Goal: Find specific page/section: Find specific page/section

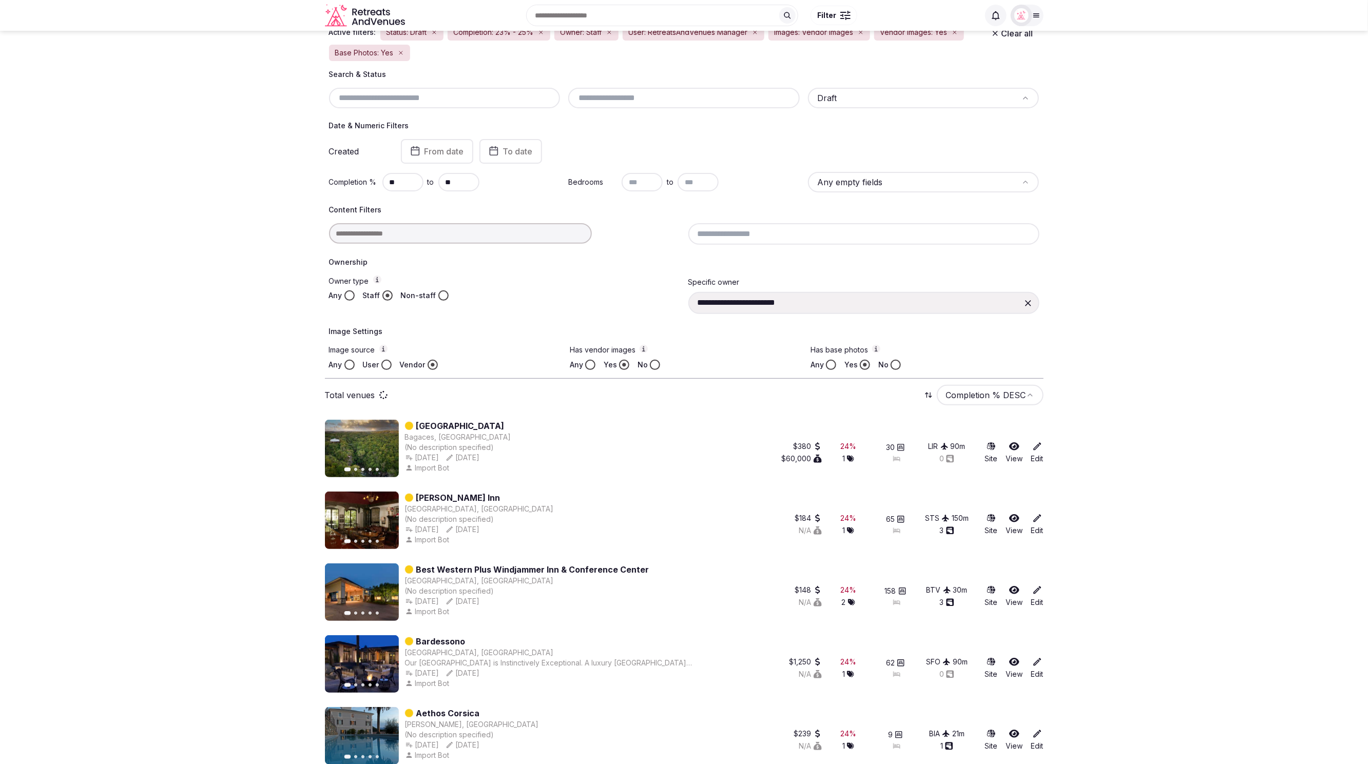
scroll to position [97, 0]
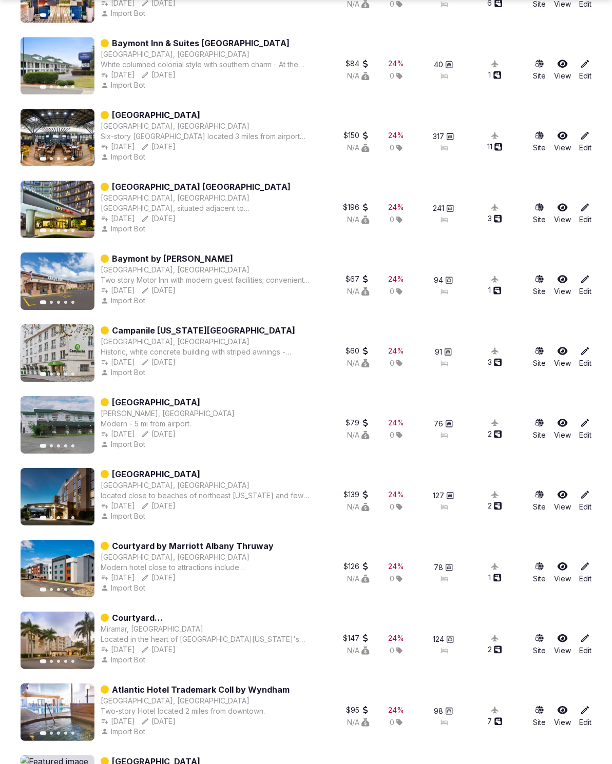
scroll to position [24242, 0]
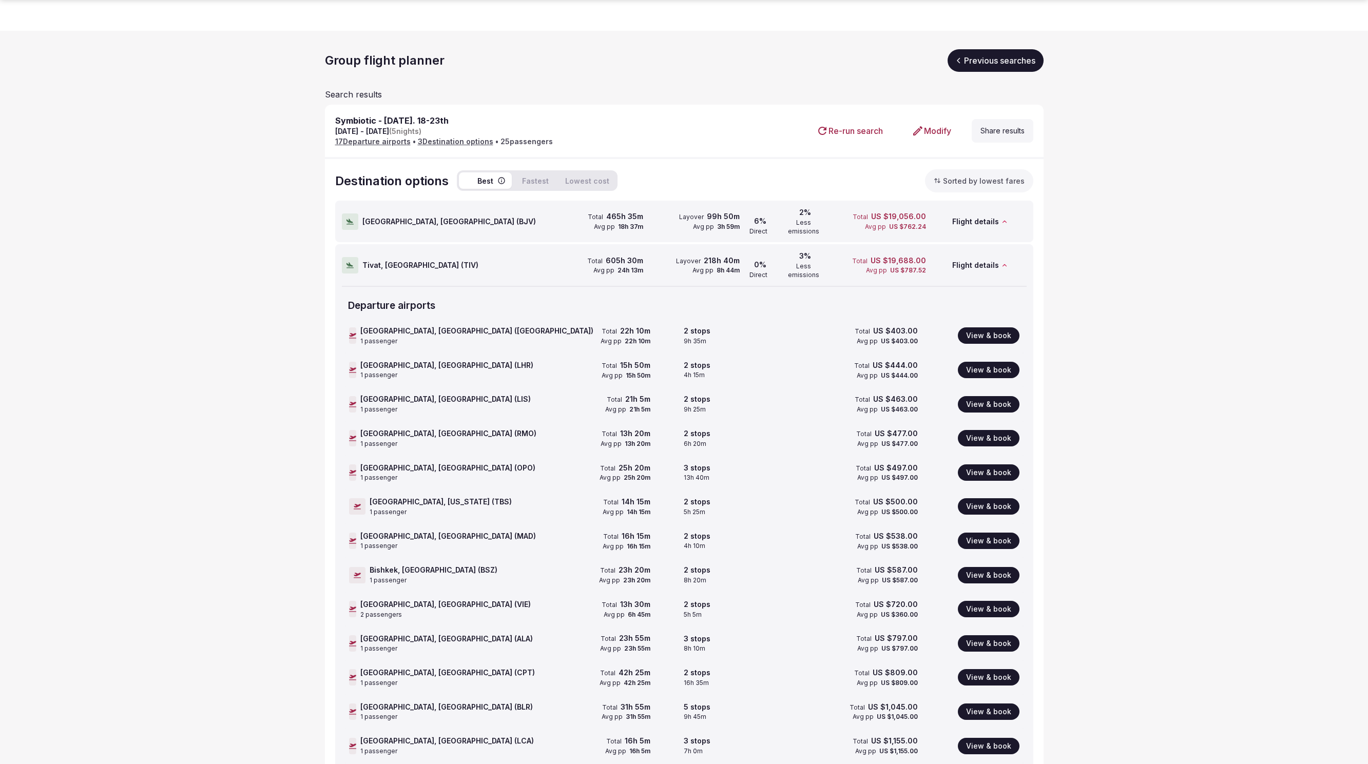
scroll to position [60, 0]
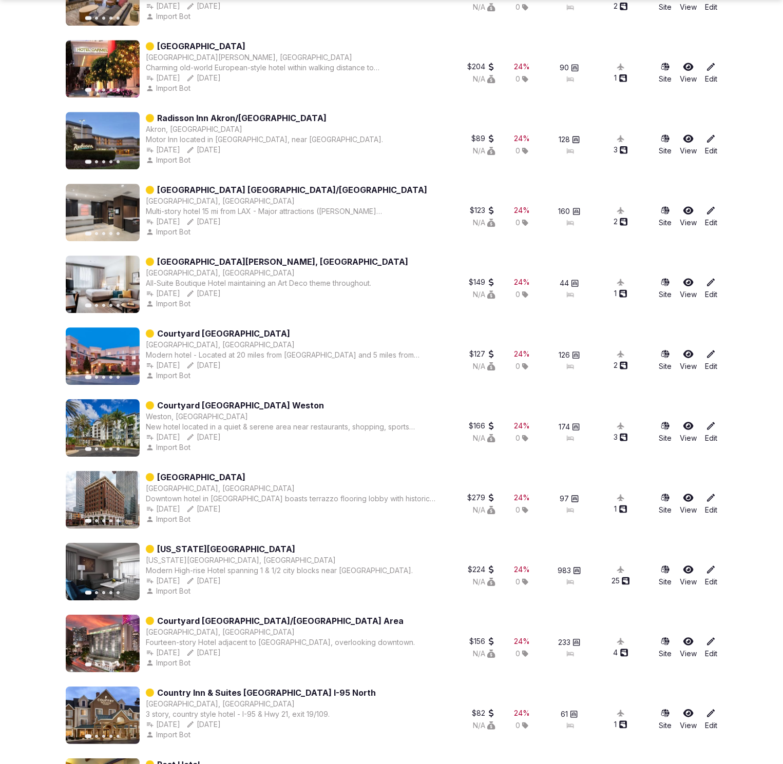
scroll to position [37177, 0]
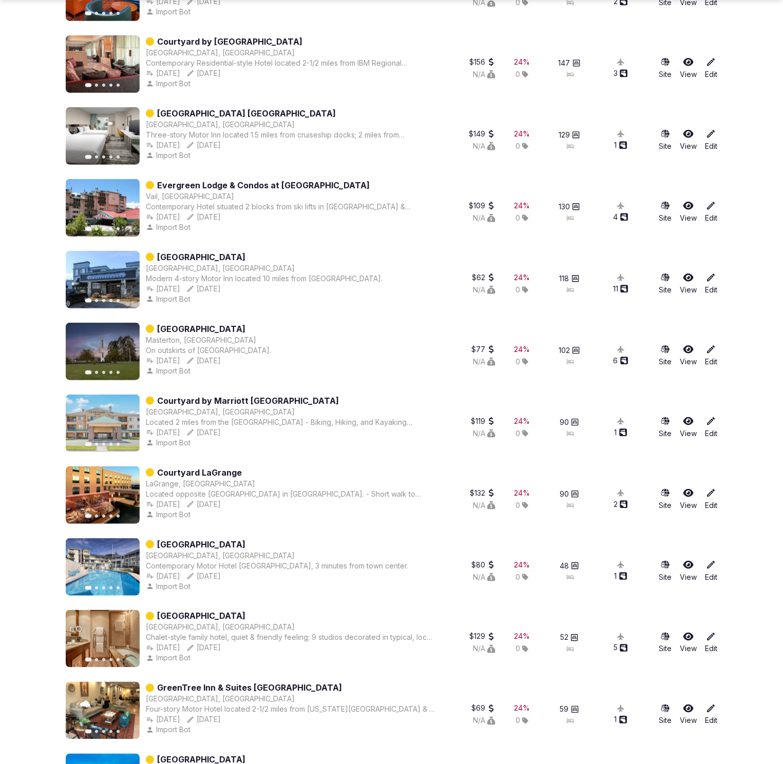
scroll to position [44057, 0]
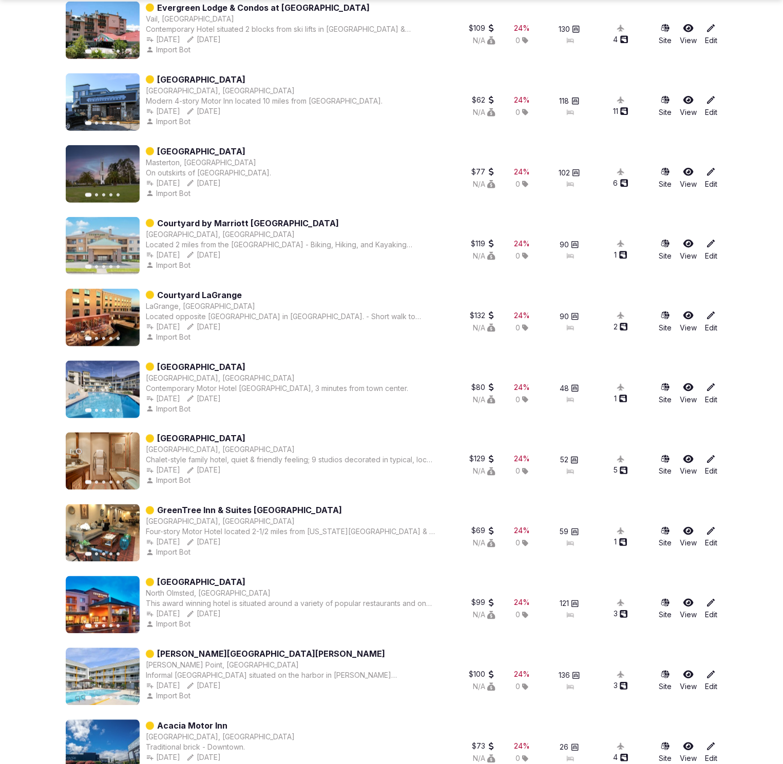
scroll to position [44364, 0]
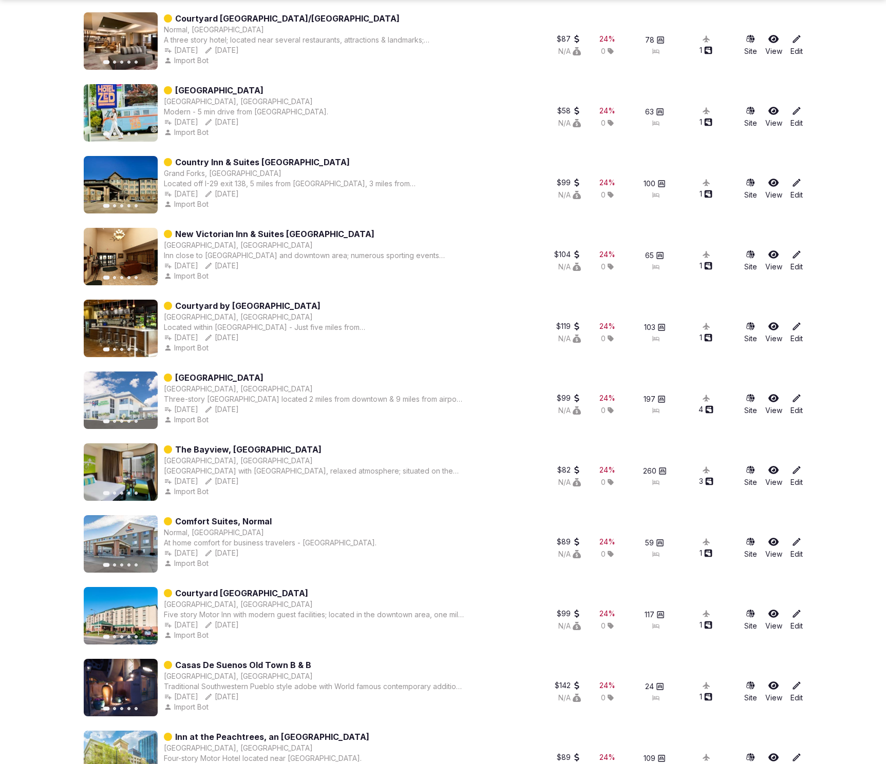
scroll to position [52987, 0]
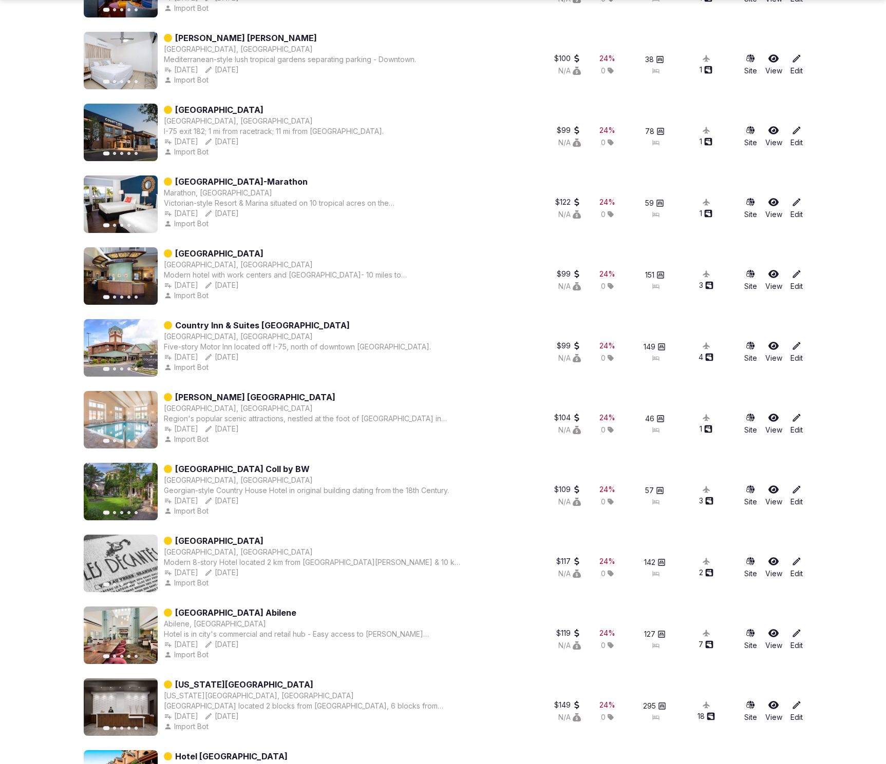
scroll to position [64326, 0]
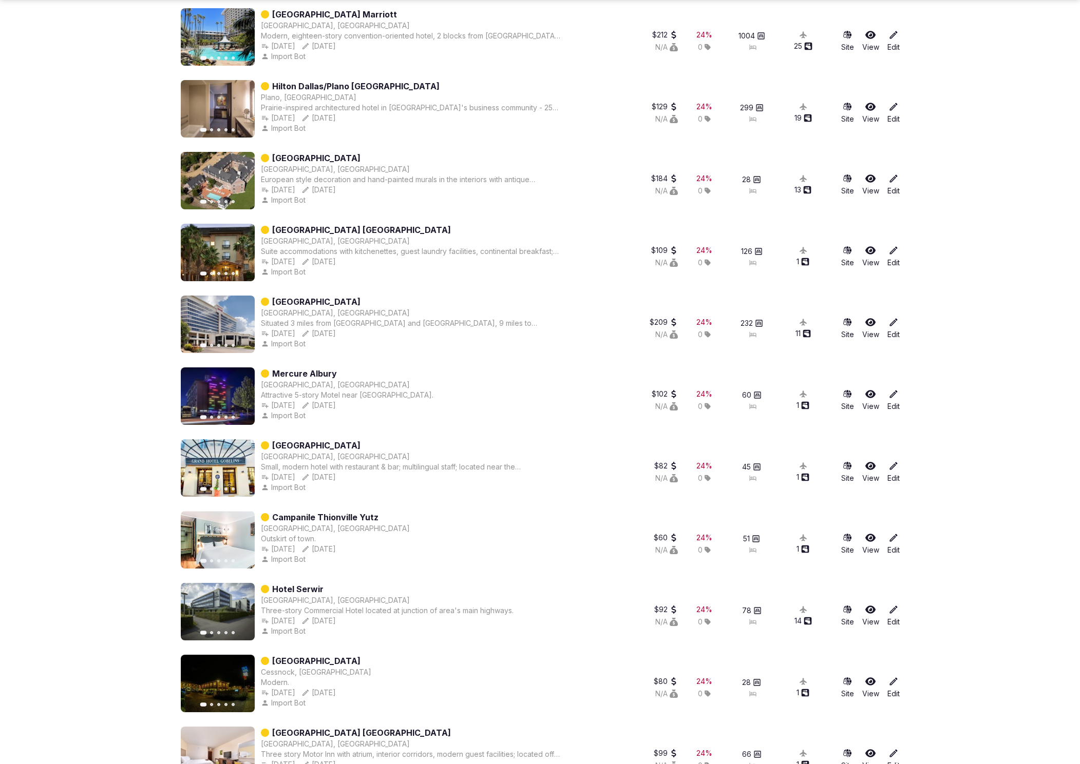
scroll to position [71500, 0]
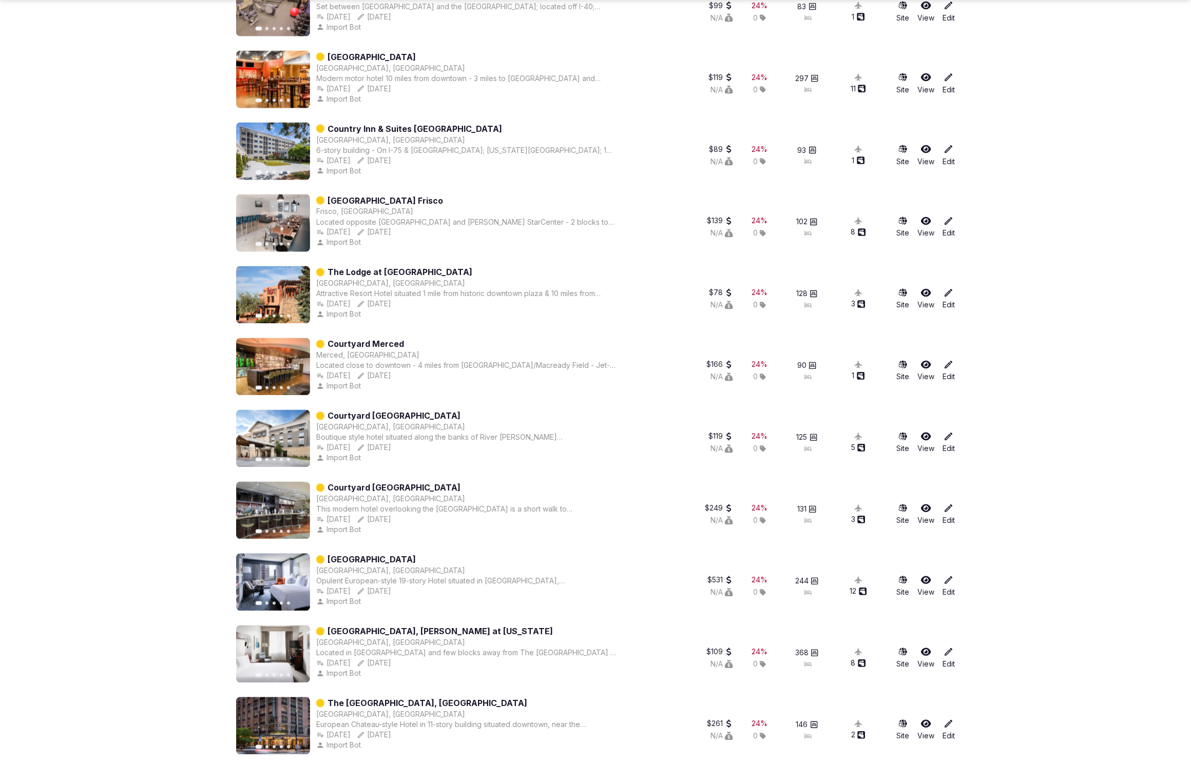
scroll to position [80297, 0]
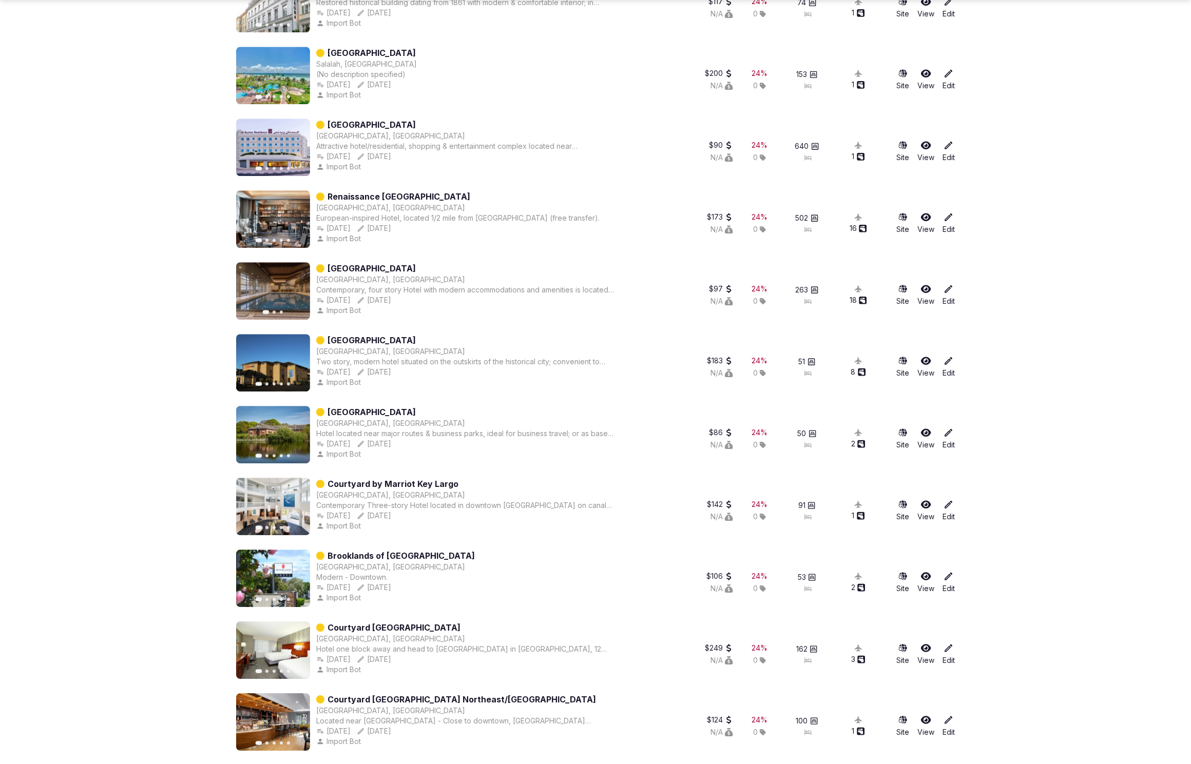
scroll to position [87351, 0]
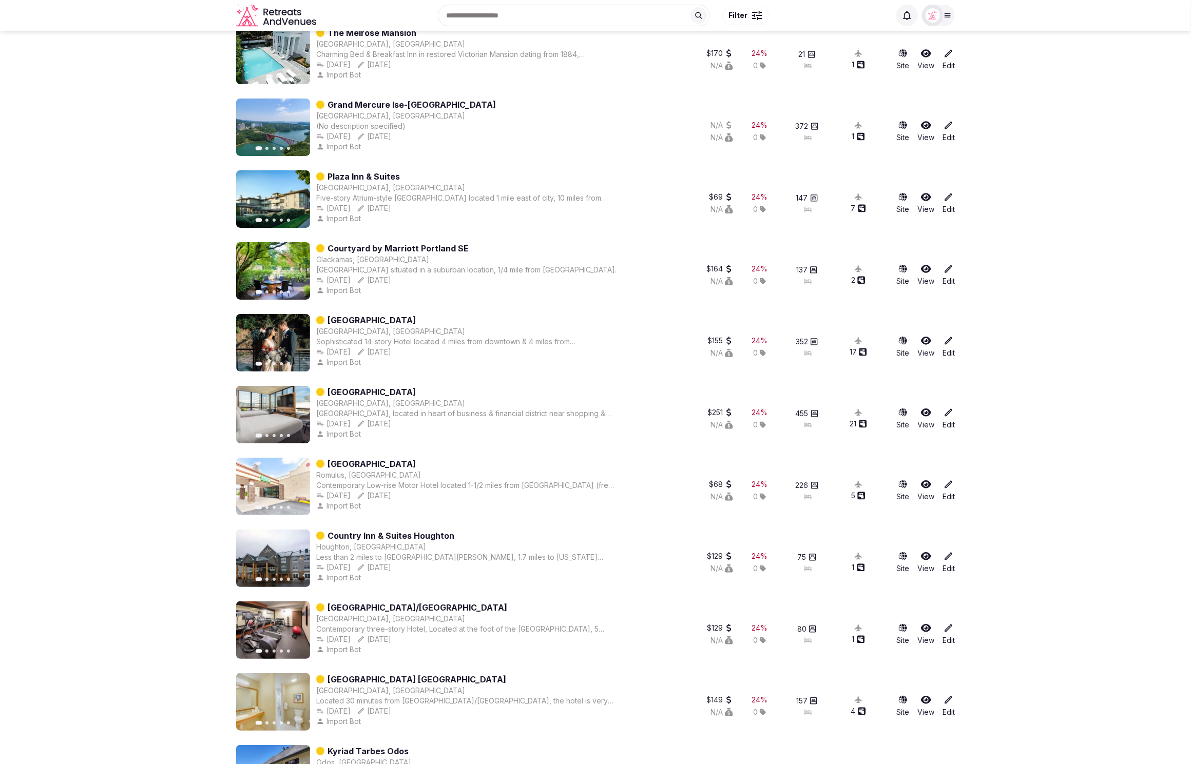
scroll to position [85737, 0]
